Goal: Find specific page/section: Find specific page/section

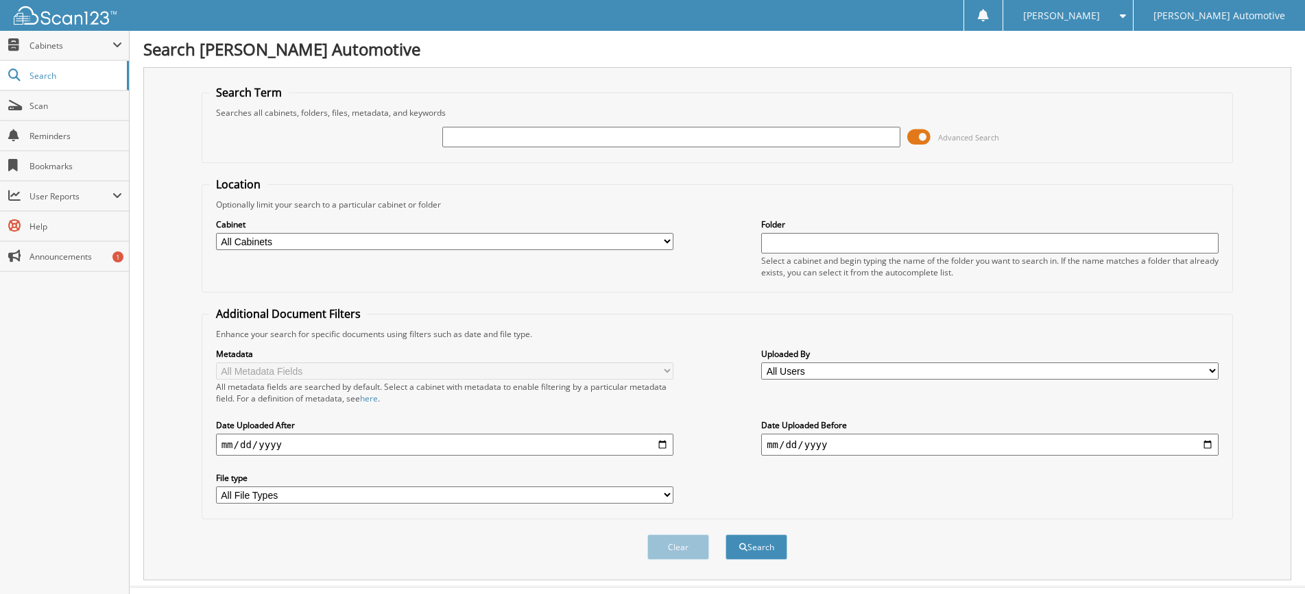
click at [465, 136] on input "text" at bounding box center [670, 137] width 457 height 21
type input "101339"
click at [725, 535] on button "Search" at bounding box center [756, 547] width 62 height 25
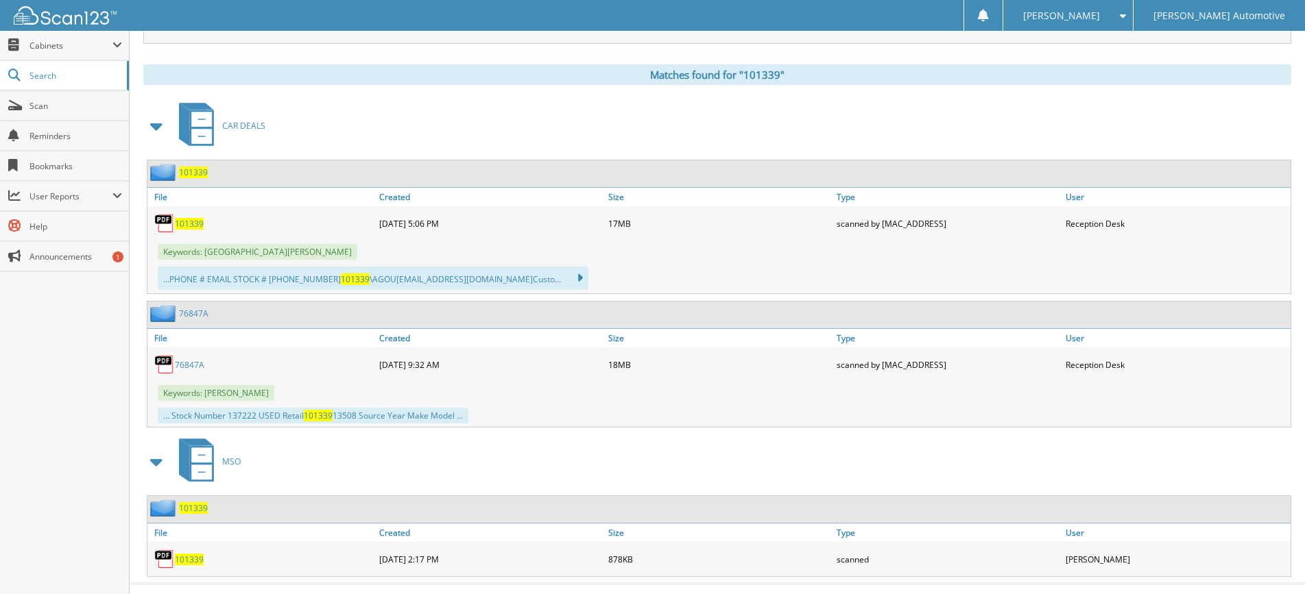
scroll to position [548, 0]
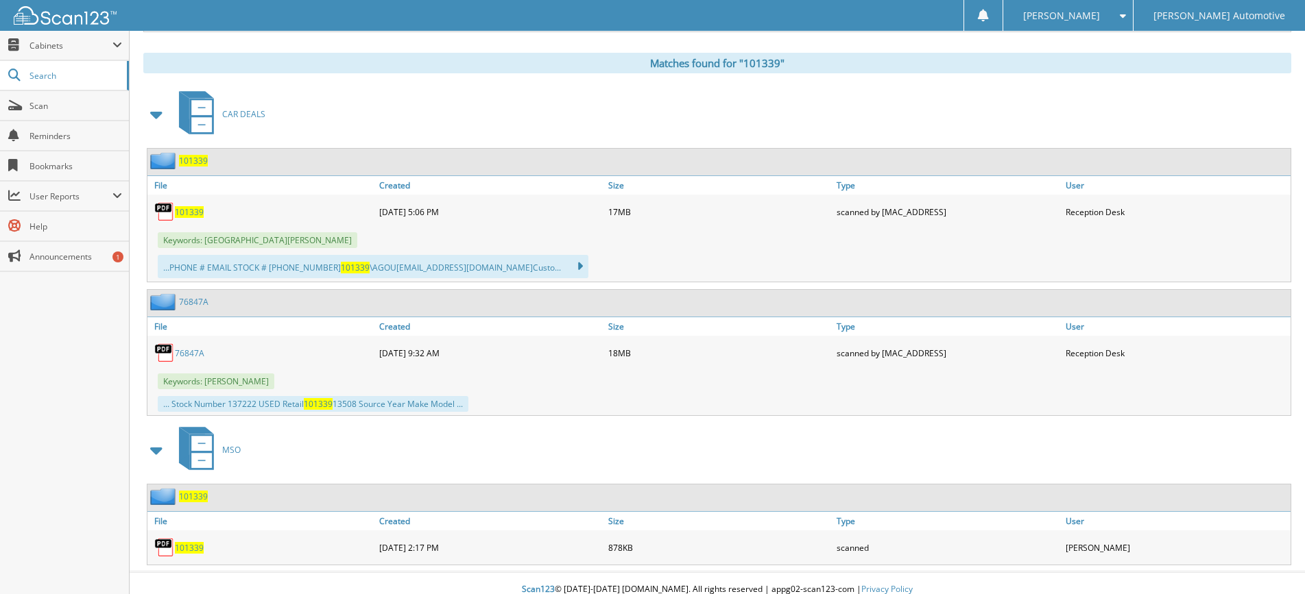
click at [182, 213] on span "101339" at bounding box center [189, 212] width 29 height 12
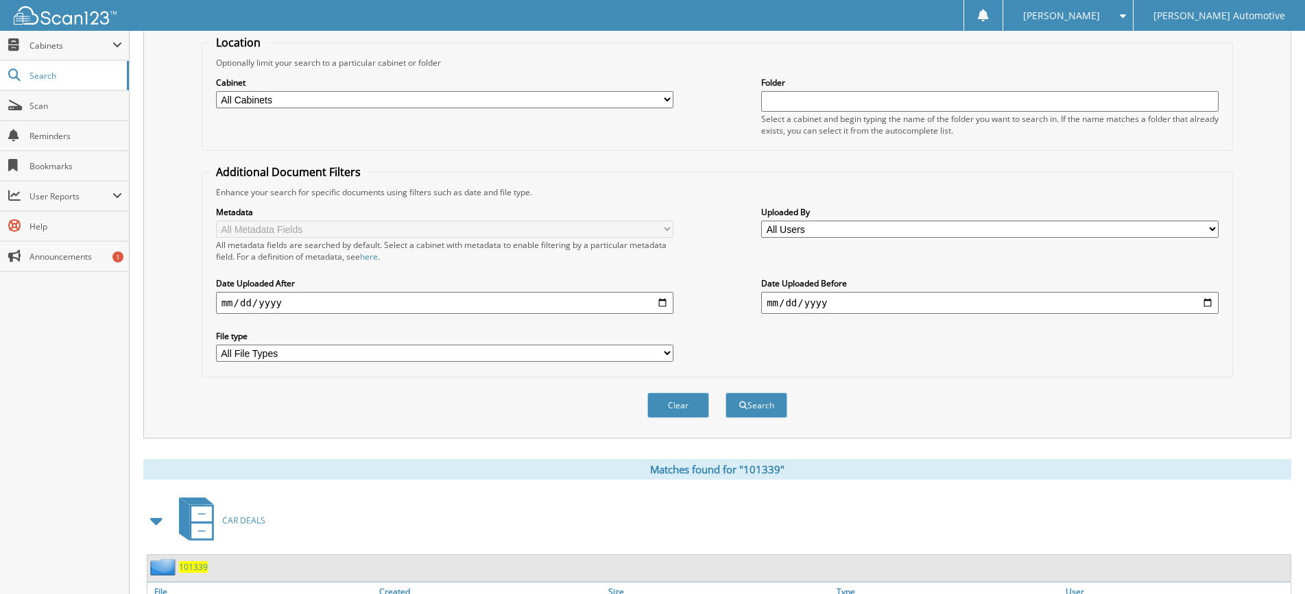
scroll to position [69, 0]
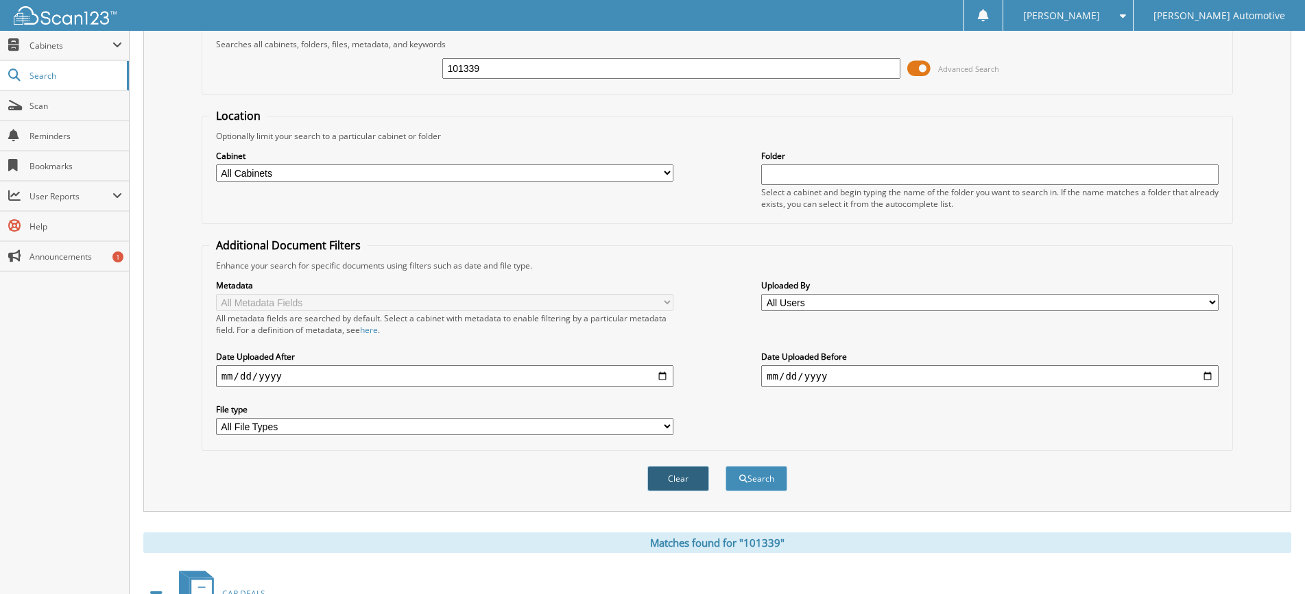
click at [678, 474] on button "Clear" at bounding box center [678, 478] width 62 height 25
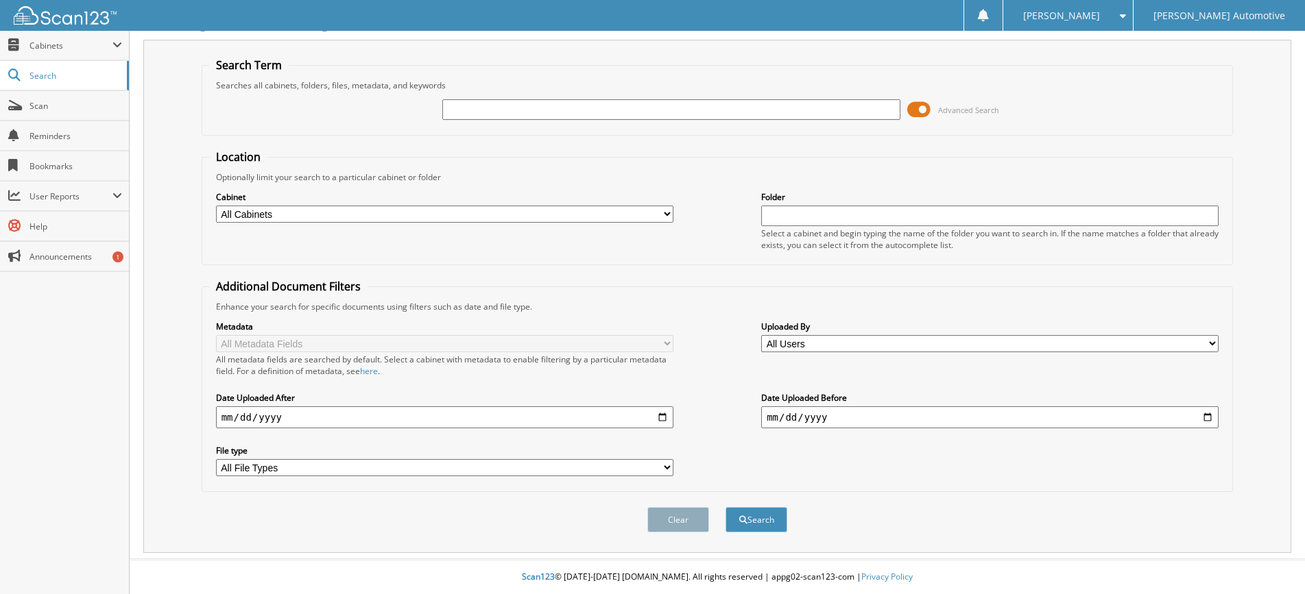
scroll to position [28, 0]
click at [475, 108] on input "text" at bounding box center [670, 109] width 457 height 21
type input "101275A"
click at [725, 507] on button "Search" at bounding box center [756, 519] width 62 height 25
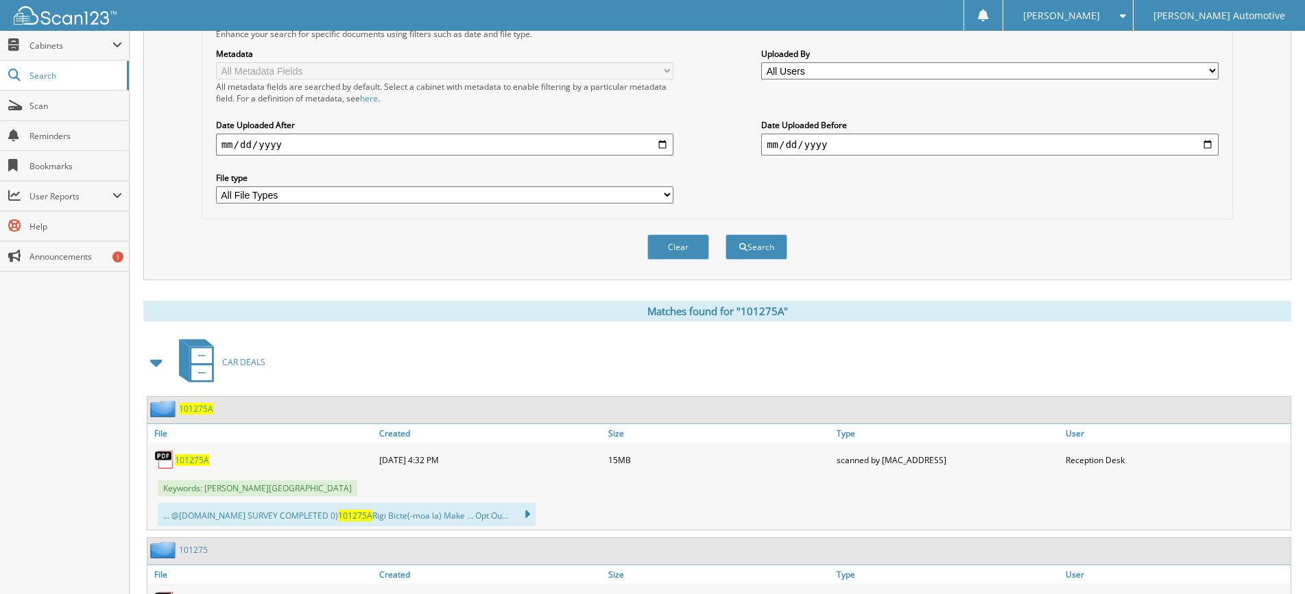
scroll to position [420, 0]
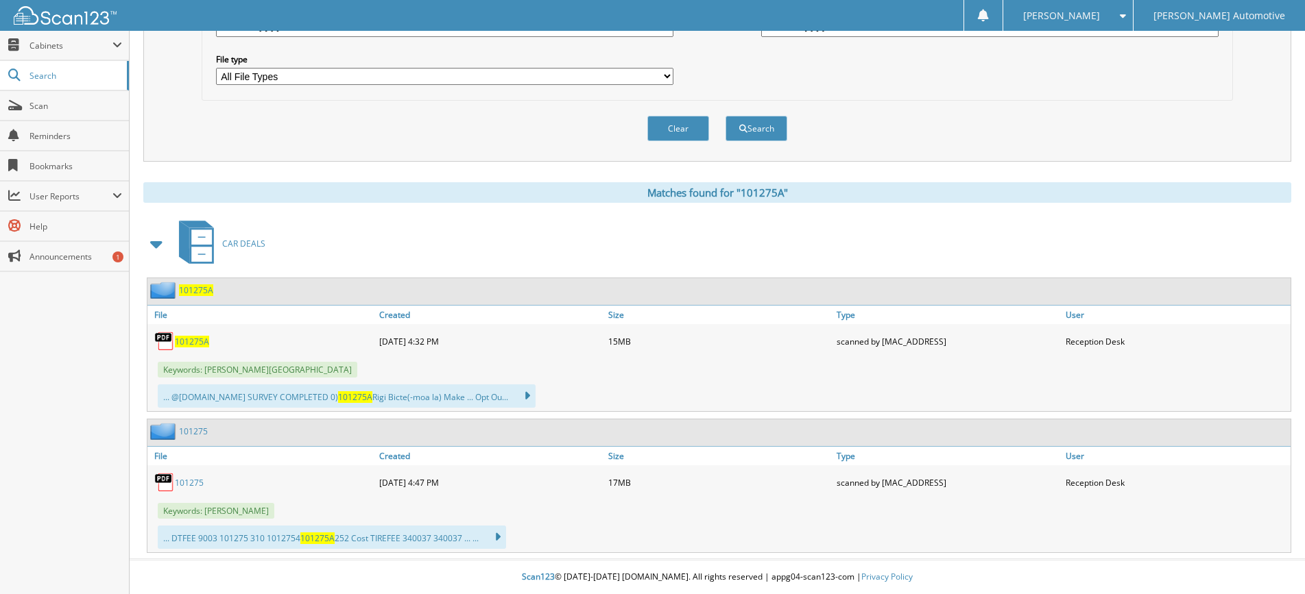
click at [185, 343] on span "101275A" at bounding box center [192, 342] width 34 height 12
